Goal: Task Accomplishment & Management: Use online tool/utility

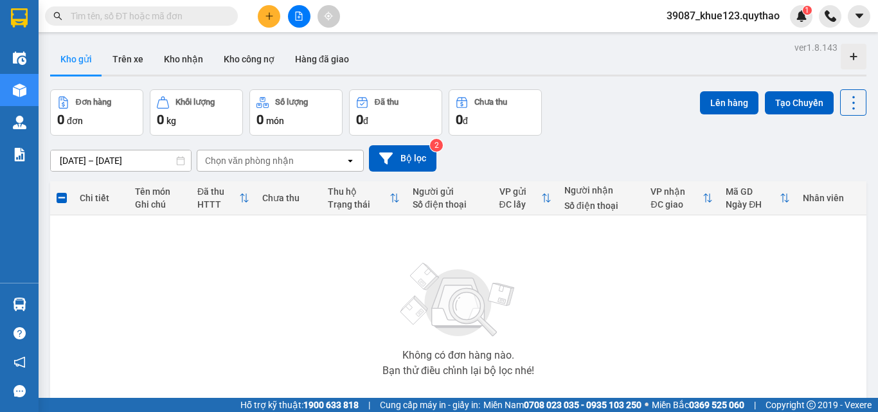
click at [305, 10] on button at bounding box center [299, 16] width 22 height 22
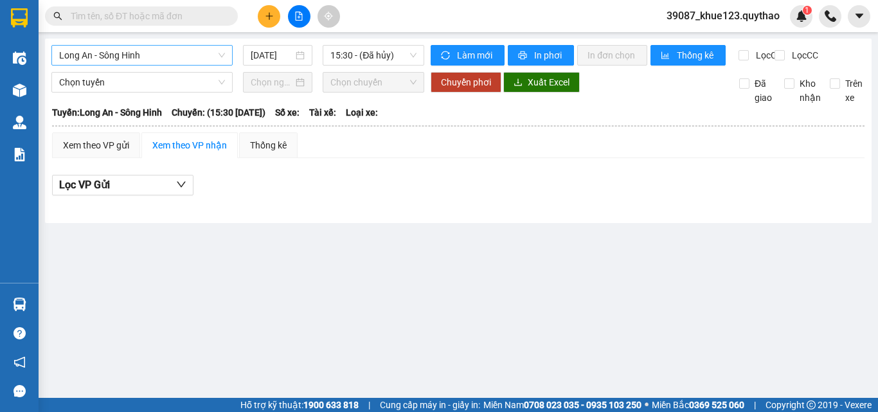
drag, startPoint x: 127, startPoint y: 66, endPoint x: 143, endPoint y: 54, distance: 20.2
click at [134, 60] on div "Long An - Sông Hinh [DATE] 15:30 - (Đã hủy)" at bounding box center [237, 55] width 373 height 21
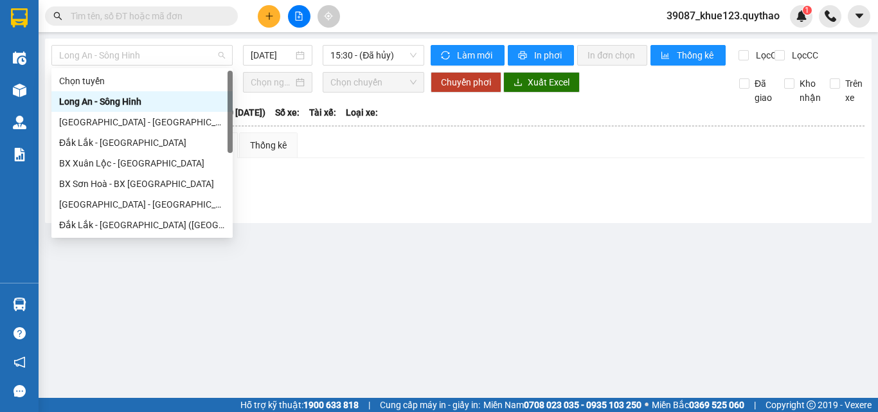
drag, startPoint x: 143, startPoint y: 54, endPoint x: 145, endPoint y: 114, distance: 60.4
click at [144, 55] on span "Long An - Sông Hinh" at bounding box center [142, 55] width 166 height 19
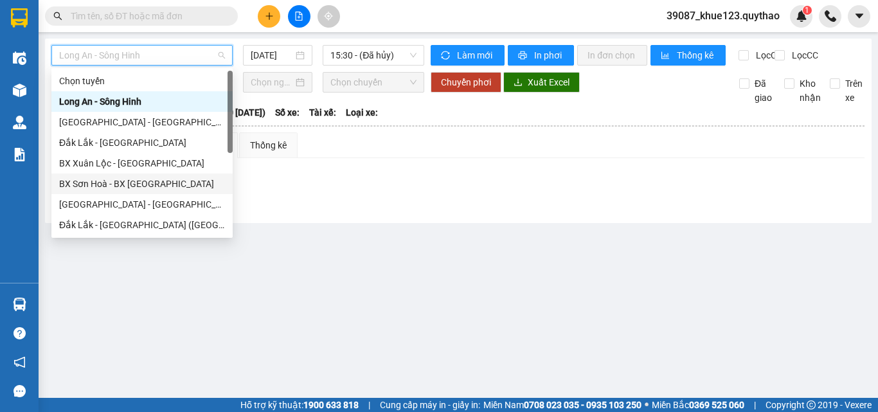
scroll to position [185, 0]
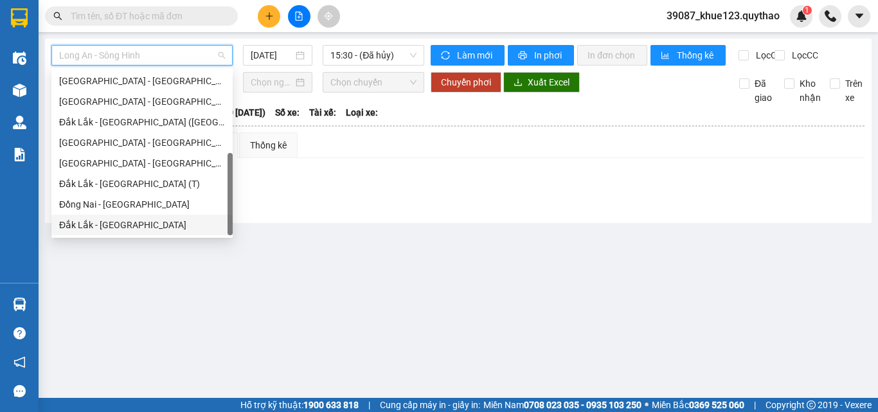
click at [122, 226] on div "Đắk Lắk - [GEOGRAPHIC_DATA]" at bounding box center [142, 225] width 166 height 14
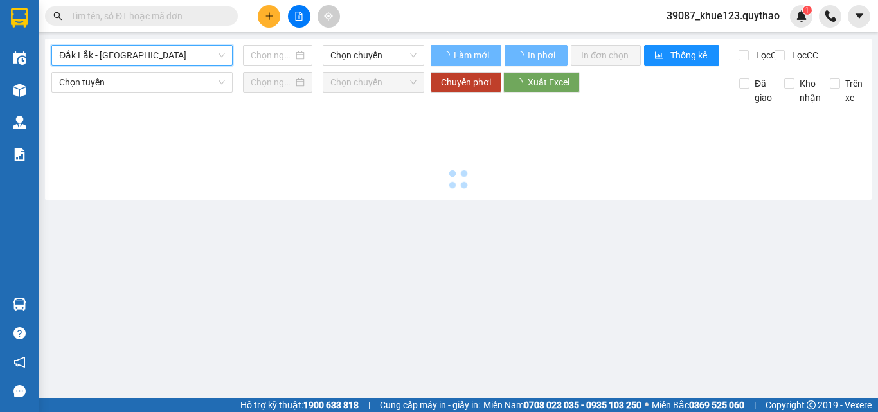
type input "[DATE]"
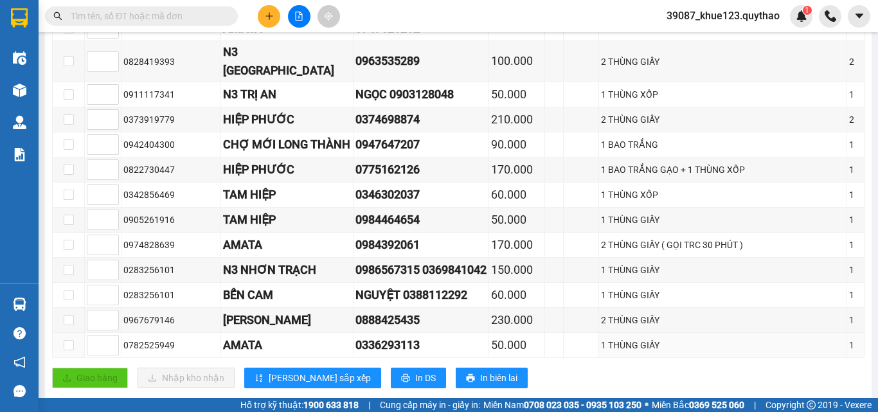
scroll to position [864, 0]
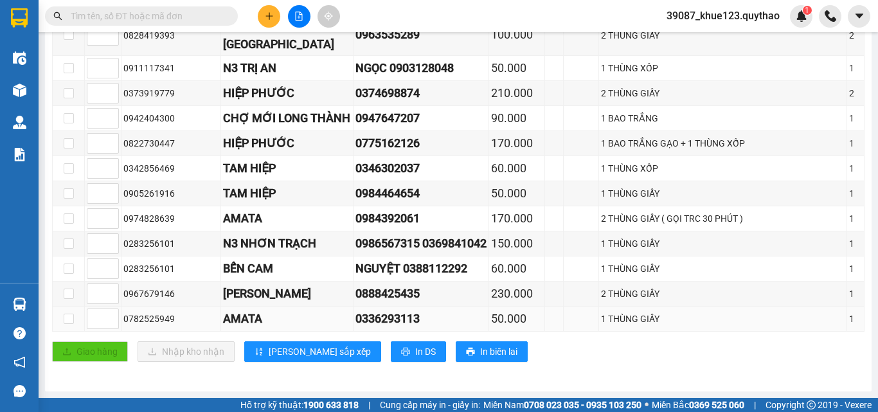
click at [61, 319] on td at bounding box center [69, 318] width 32 height 25
drag, startPoint x: 65, startPoint y: 318, endPoint x: 108, endPoint y: 326, distance: 43.8
click at [68, 318] on input "checkbox" at bounding box center [69, 319] width 10 height 10
checkbox input "true"
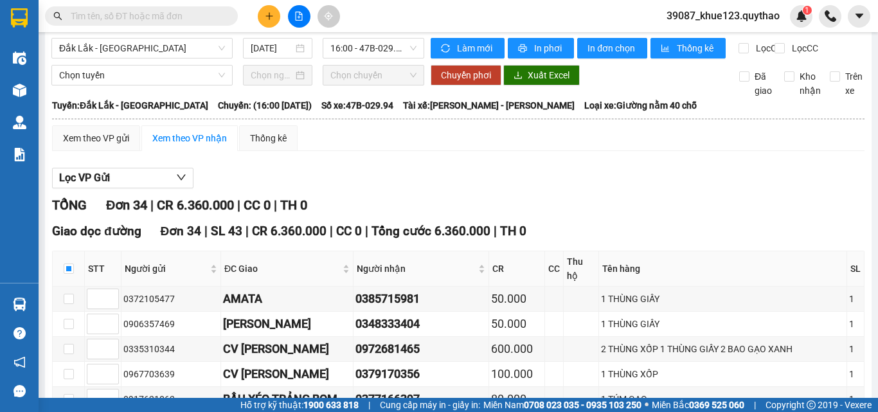
scroll to position [0, 0]
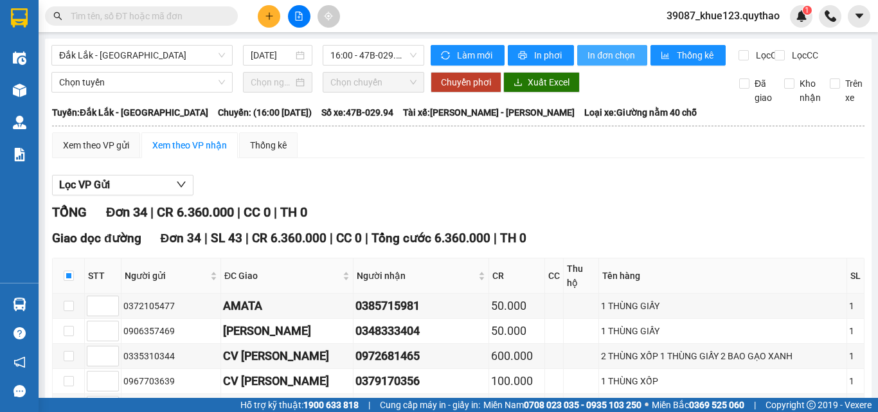
click at [588, 53] on span "In đơn chọn" at bounding box center [611, 55] width 49 height 14
click at [152, 66] on div "Đắk Lắk - [GEOGRAPHIC_DATA] [DATE] 16:00 - 47B-029.94" at bounding box center [237, 55] width 373 height 21
click at [157, 56] on span "Đắk Lắk - [GEOGRAPHIC_DATA]" at bounding box center [142, 55] width 166 height 19
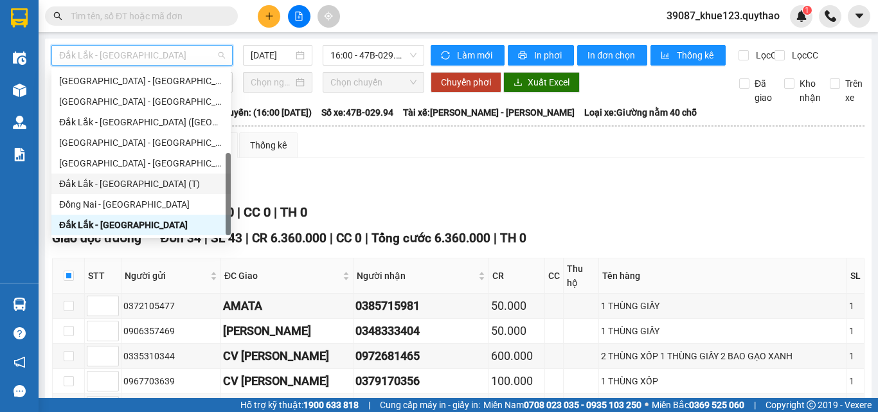
click at [117, 178] on div "Đắk Lắk - [GEOGRAPHIC_DATA] (T)" at bounding box center [140, 183] width 179 height 21
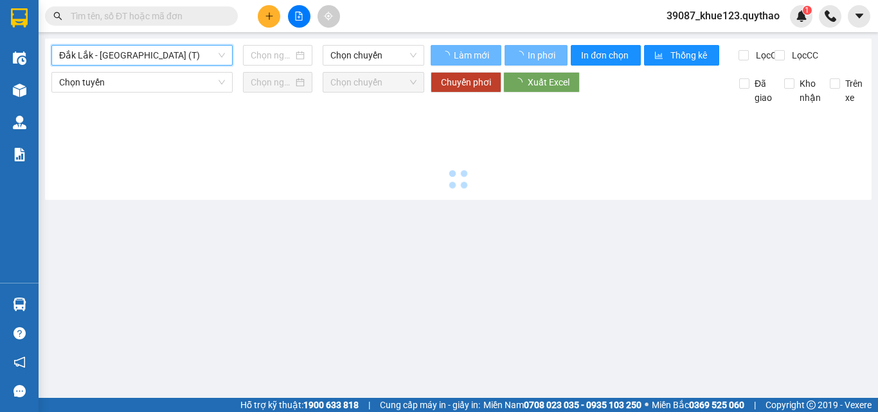
type input "[DATE]"
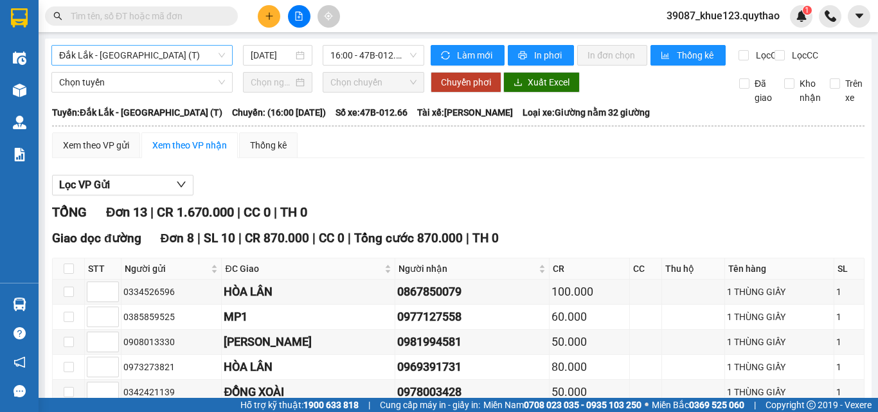
drag, startPoint x: 198, startPoint y: 69, endPoint x: 196, endPoint y: 60, distance: 8.6
click at [197, 63] on div "Đắk Lắk - [GEOGRAPHIC_DATA] (T) [DATE] 16:00 - 47B-012.66" at bounding box center [237, 55] width 373 height 21
click at [197, 58] on span "Đắk Lắk - [GEOGRAPHIC_DATA] (T)" at bounding box center [142, 55] width 166 height 19
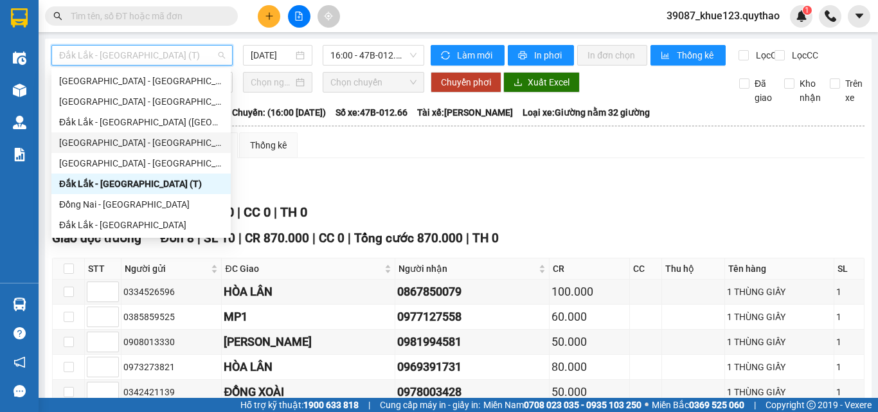
scroll to position [121, 0]
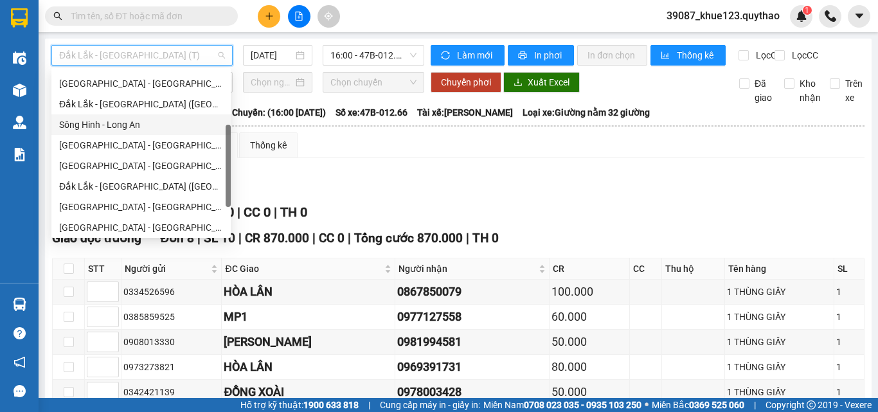
click at [84, 122] on div "Sông Hinh - Long An" at bounding box center [141, 125] width 164 height 14
type input "[DATE]"
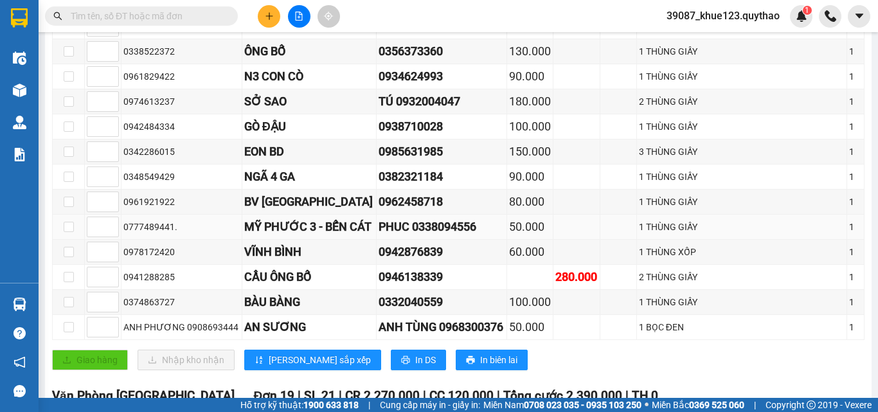
scroll to position [522, 0]
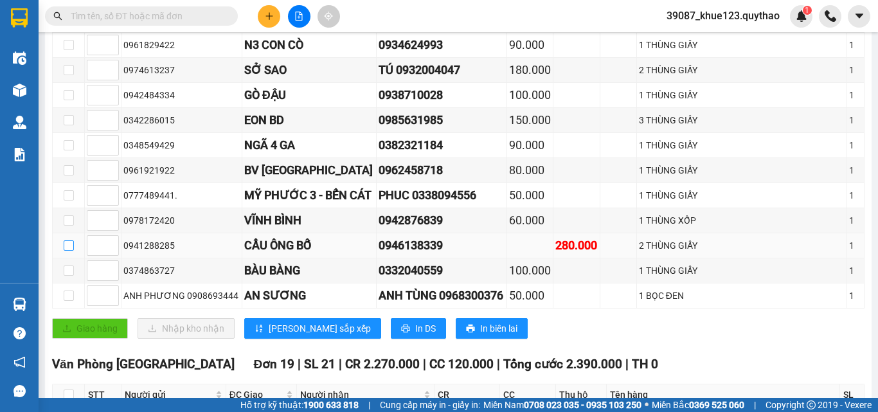
click at [66, 251] on input "checkbox" at bounding box center [69, 245] width 10 height 10
checkbox input "true"
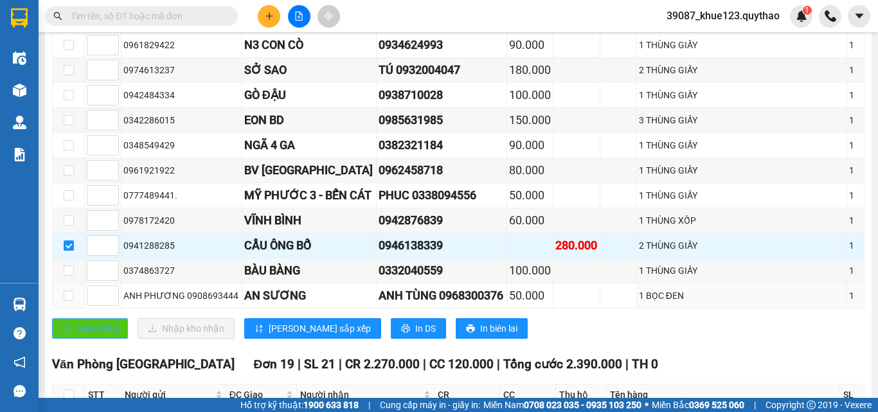
scroll to position [587, 0]
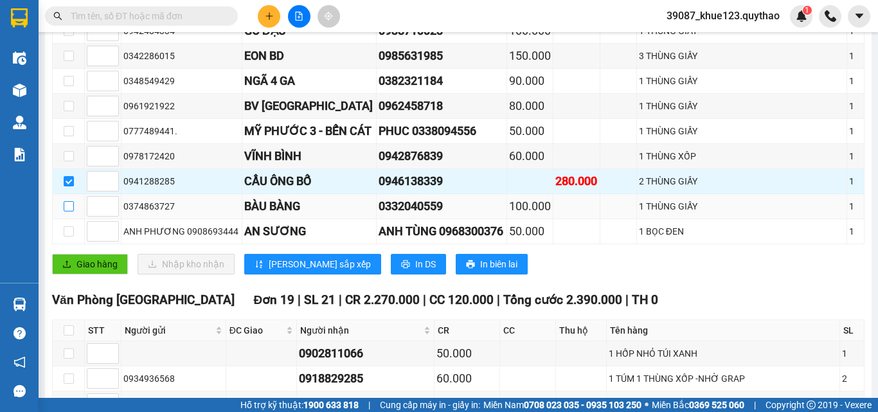
click at [68, 213] on label at bounding box center [69, 206] width 10 height 14
click at [68, 211] on input "checkbox" at bounding box center [69, 206] width 10 height 10
checkbox input "true"
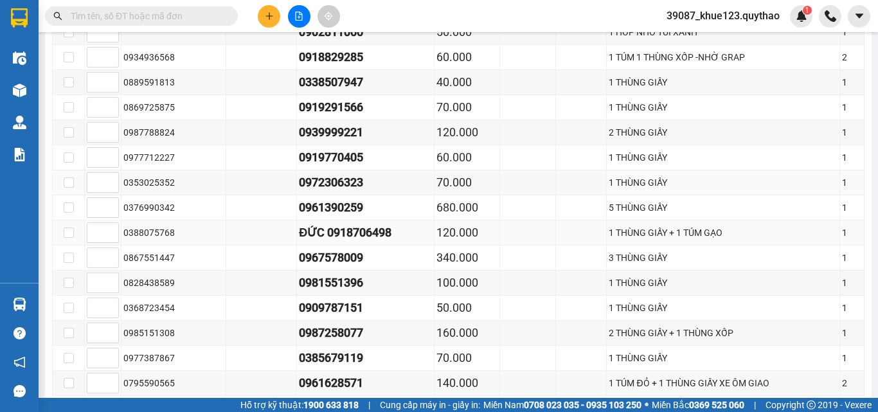
scroll to position [1101, 0]
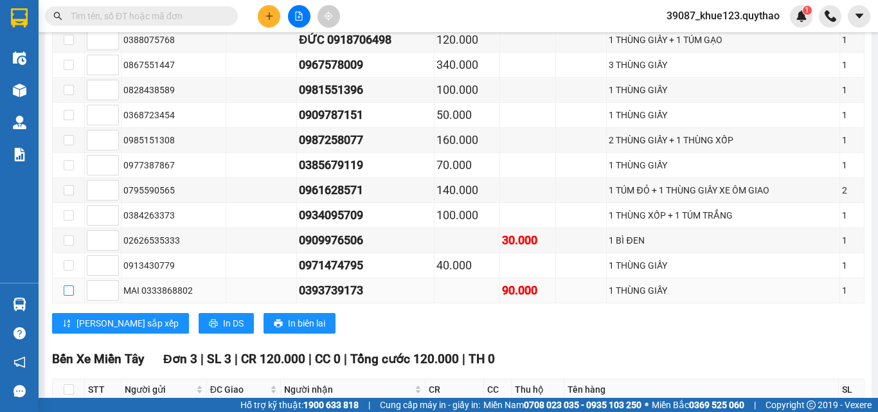
click at [68, 296] on input "checkbox" at bounding box center [69, 290] width 10 height 10
checkbox input "true"
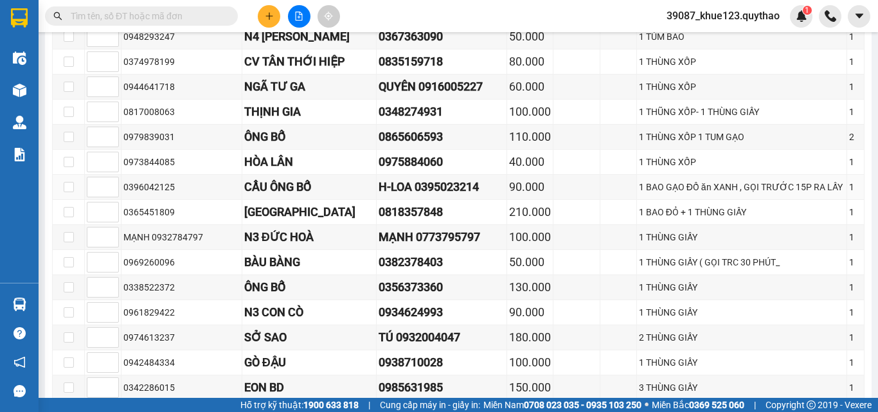
scroll to position [8, 0]
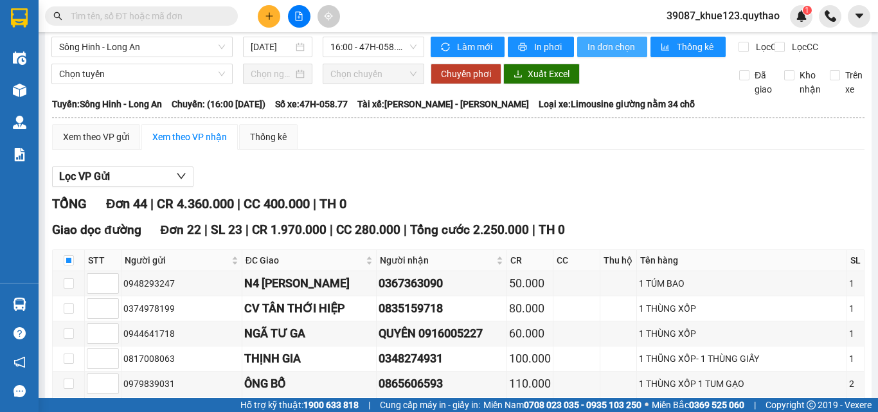
click at [590, 45] on span "In đơn chọn" at bounding box center [611, 47] width 49 height 14
